Goal: Find specific page/section: Find specific page/section

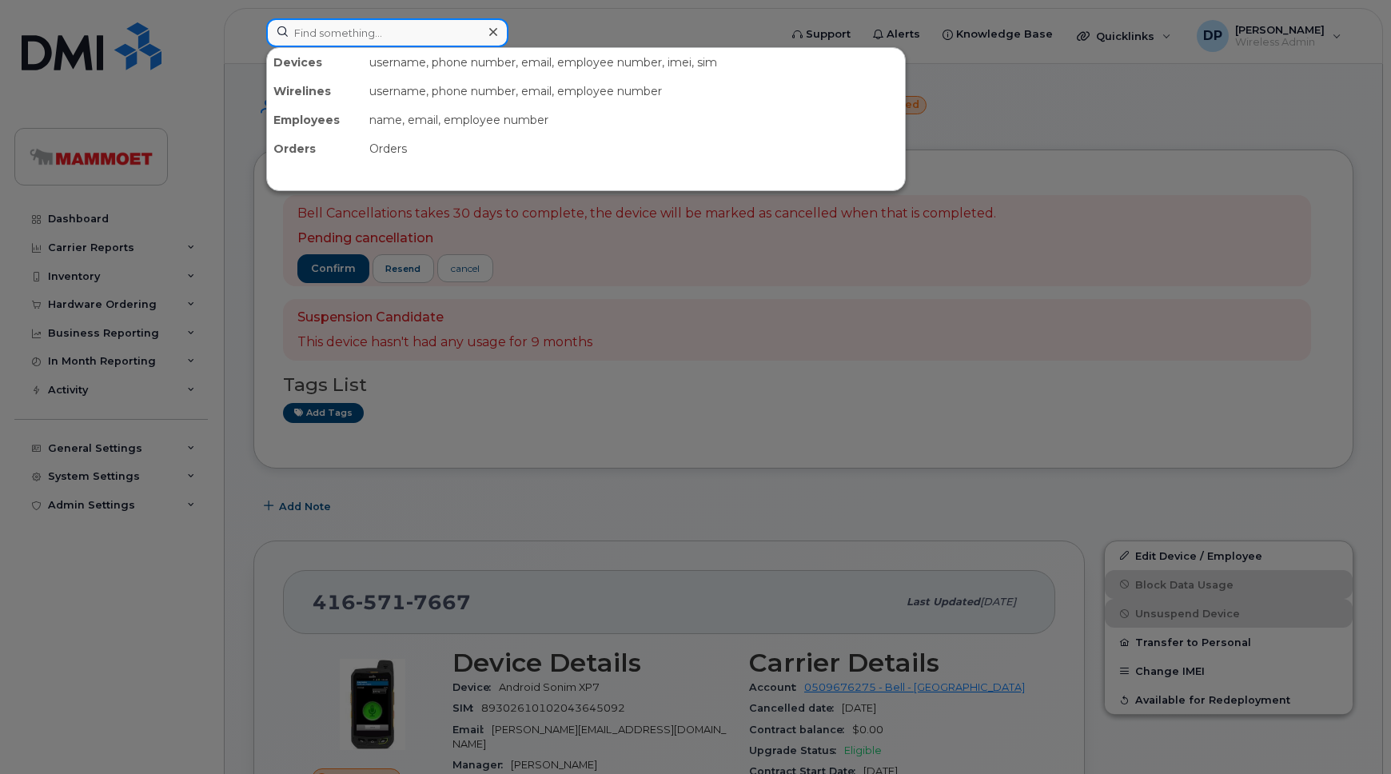
click at [311, 31] on input at bounding box center [387, 32] width 242 height 29
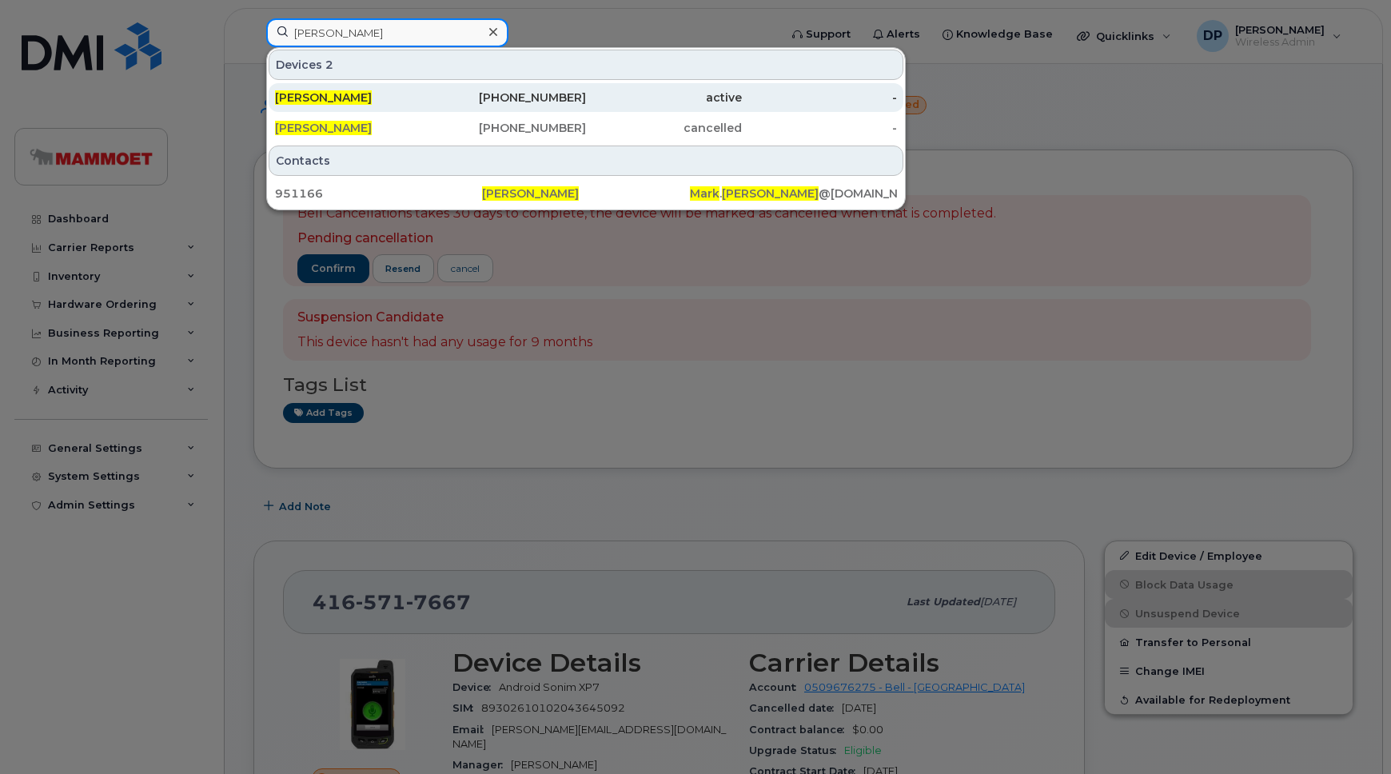
type input "mark gleason"
click at [392, 104] on div "[PERSON_NAME]" at bounding box center [353, 98] width 156 height 16
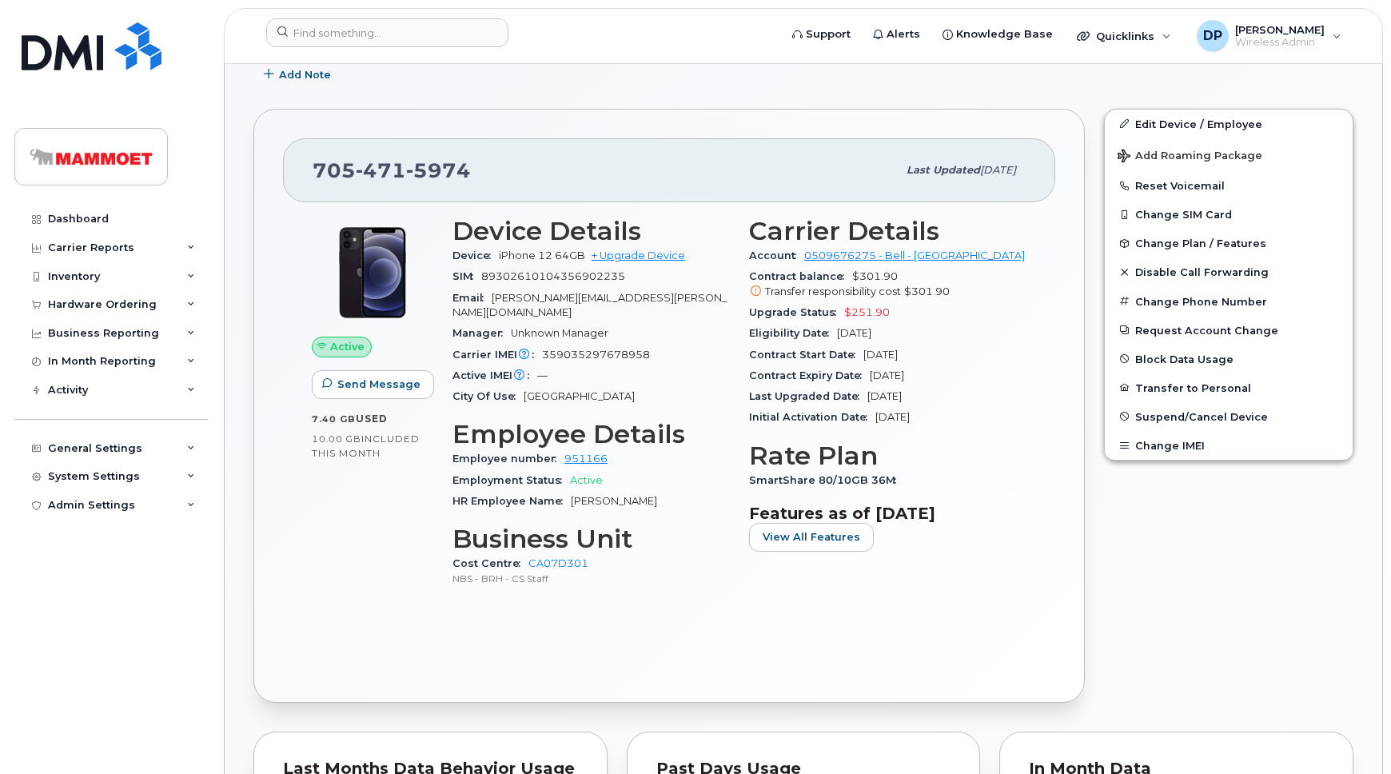
scroll to position [456, 0]
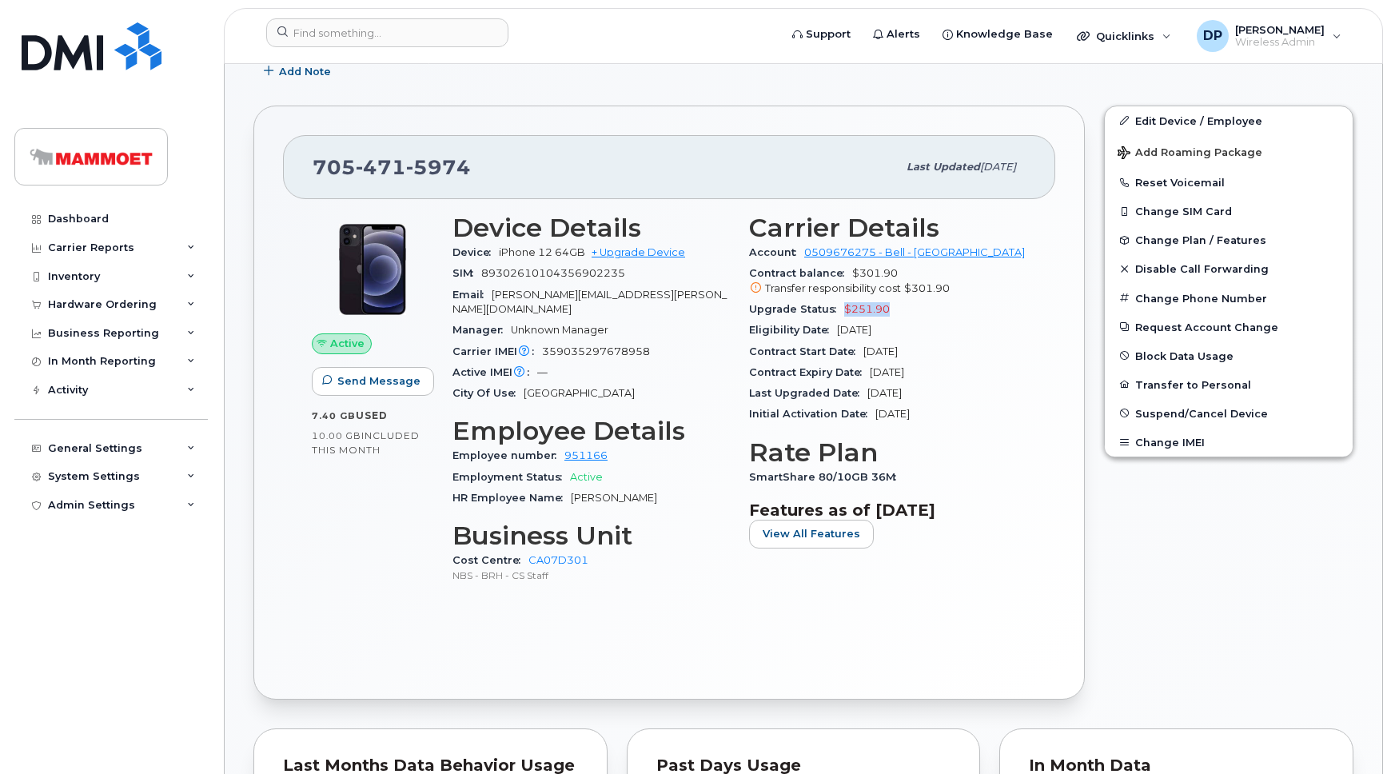
drag, startPoint x: 886, startPoint y: 305, endPoint x: 839, endPoint y: 308, distance: 46.5
click at [839, 308] on div "Upgrade Status $251.90" at bounding box center [887, 309] width 277 height 21
click at [904, 310] on div "Upgrade Status $251.90" at bounding box center [887, 309] width 277 height 21
